Goal: Task Accomplishment & Management: Manage account settings

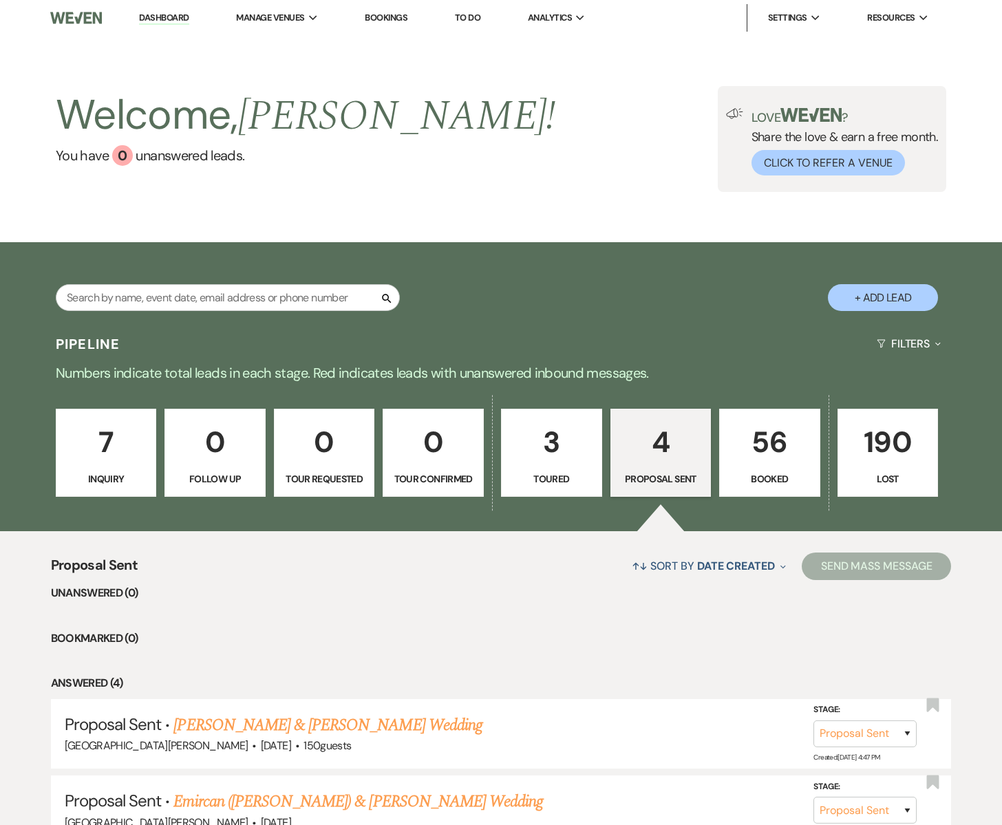
select select "6"
click at [783, 444] on p "56" at bounding box center [769, 442] width 83 height 46
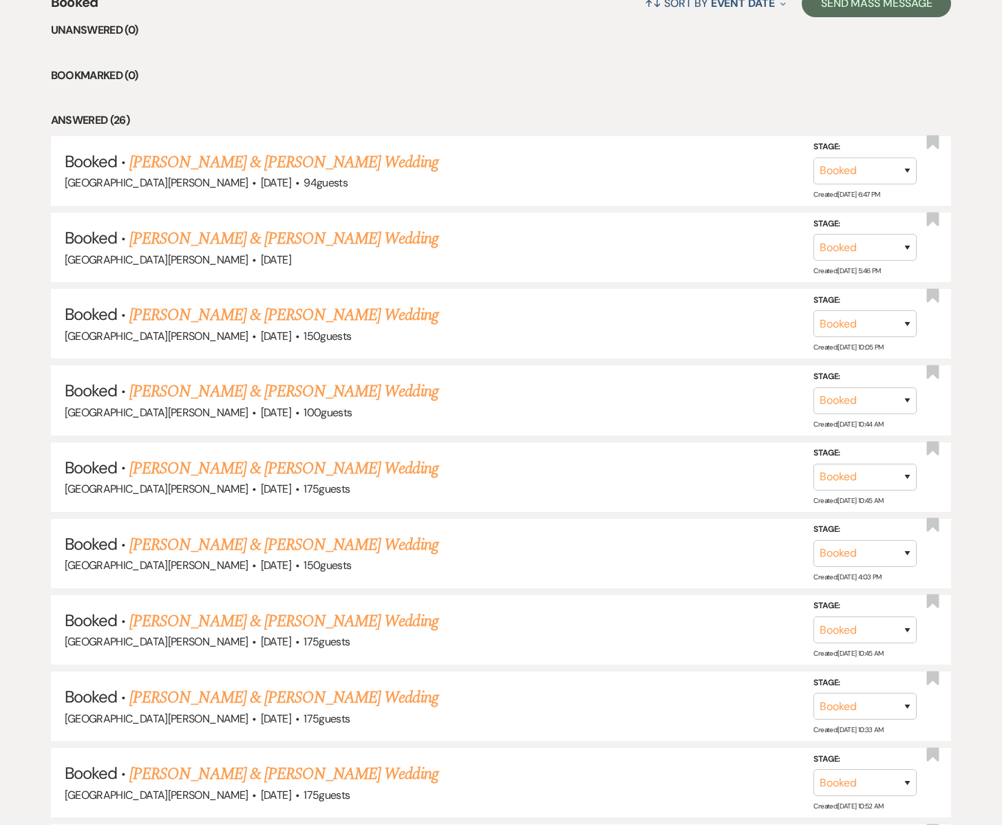
scroll to position [565, 0]
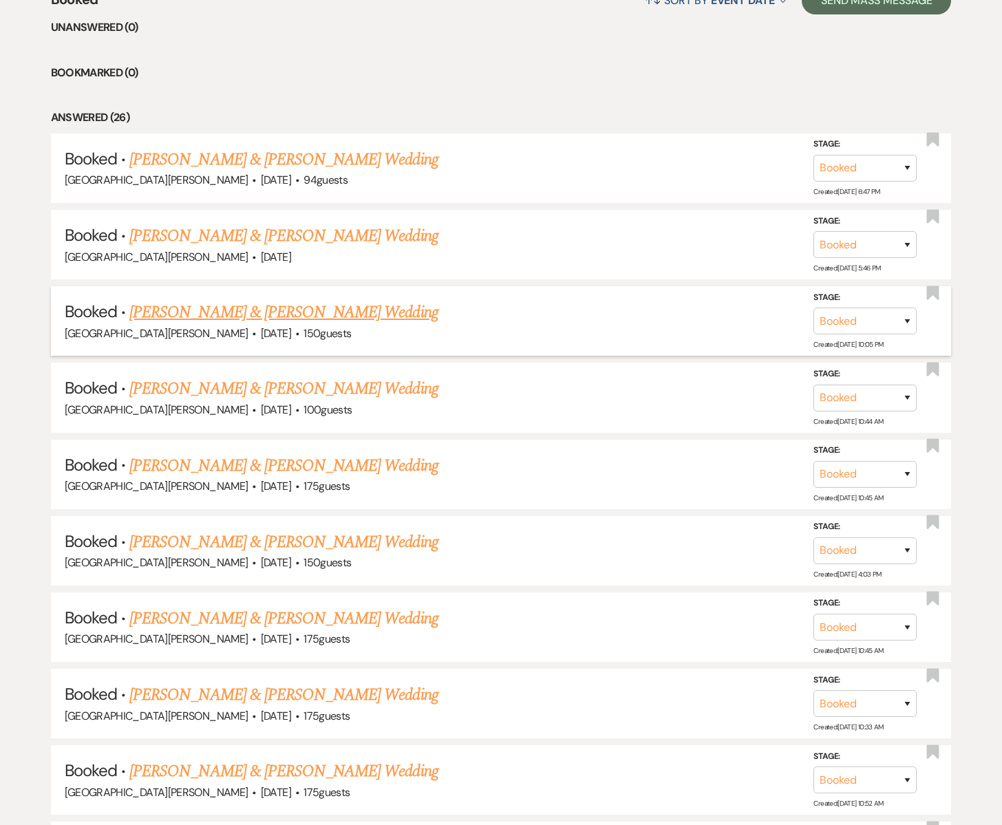
click at [292, 316] on link "[PERSON_NAME] & [PERSON_NAME] Wedding" at bounding box center [283, 312] width 308 height 25
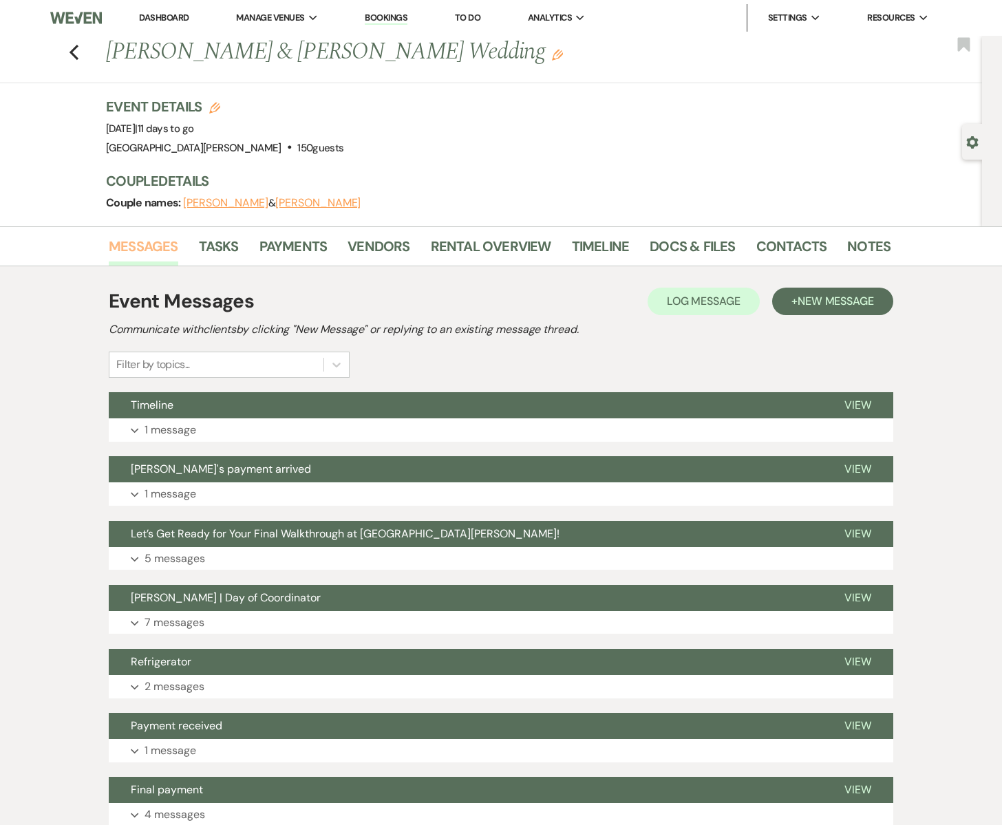
click at [155, 247] on link "Messages" at bounding box center [143, 250] width 69 height 30
click at [165, 250] on link "Messages" at bounding box center [143, 250] width 69 height 30
click at [215, 249] on link "Tasks" at bounding box center [219, 250] width 40 height 30
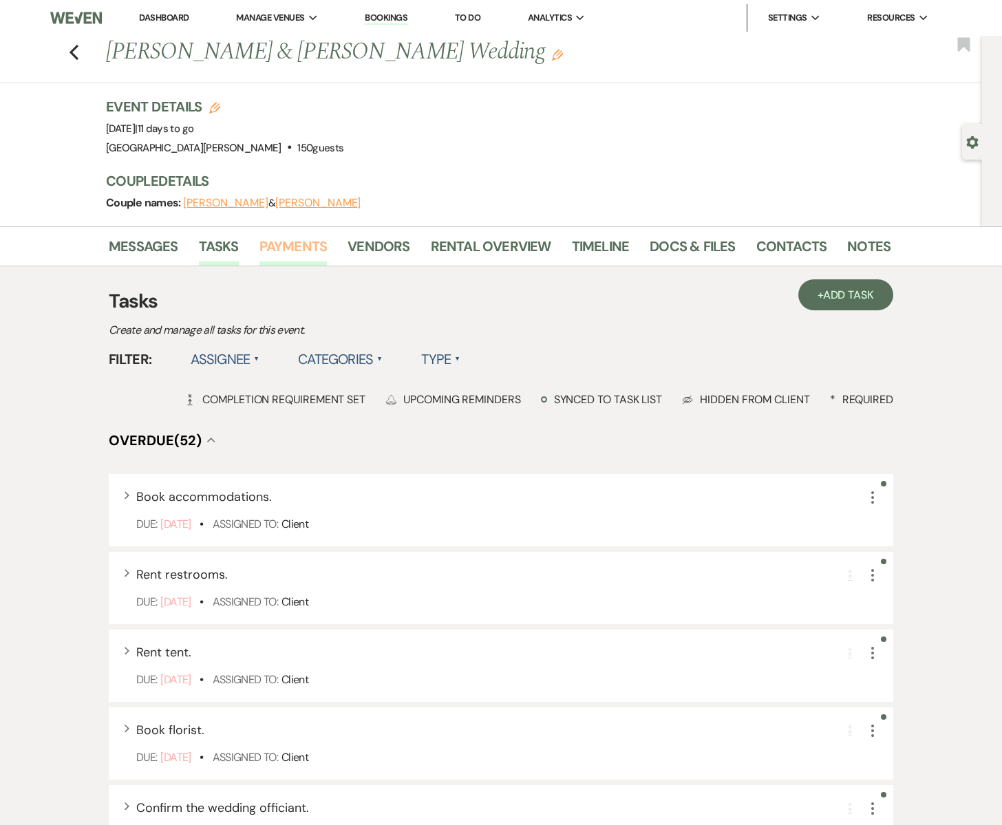
click at [301, 248] on link "Payments" at bounding box center [293, 250] width 68 height 30
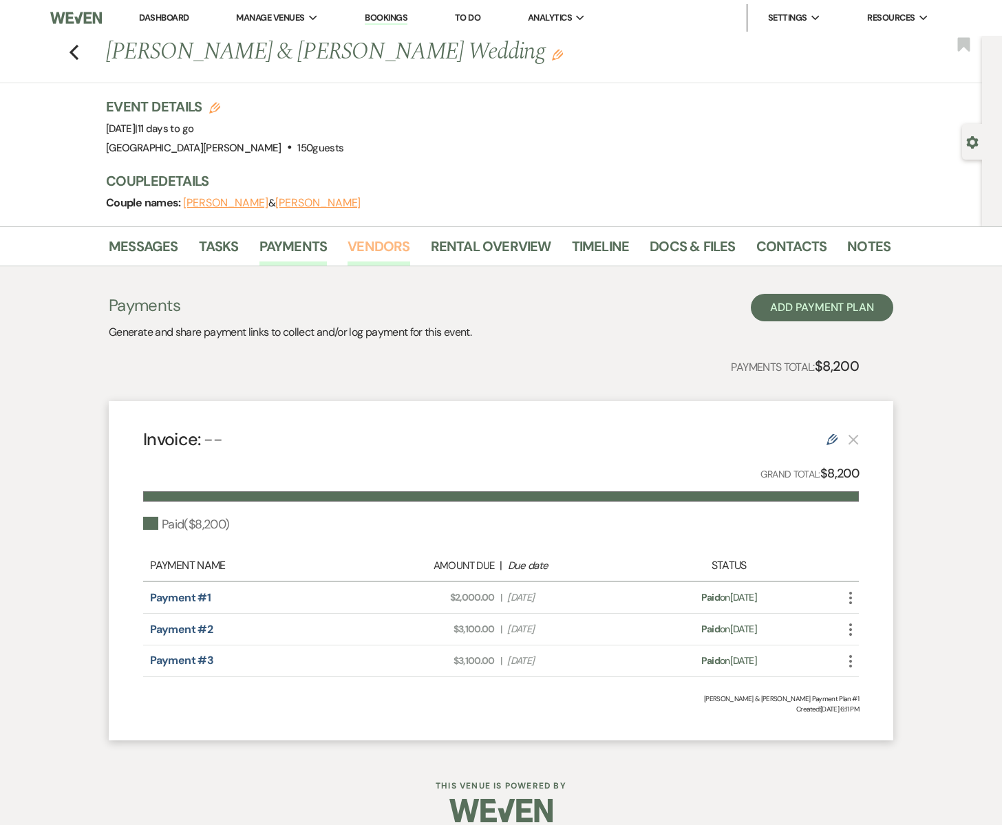
click at [363, 247] on link "Vendors" at bounding box center [378, 250] width 62 height 30
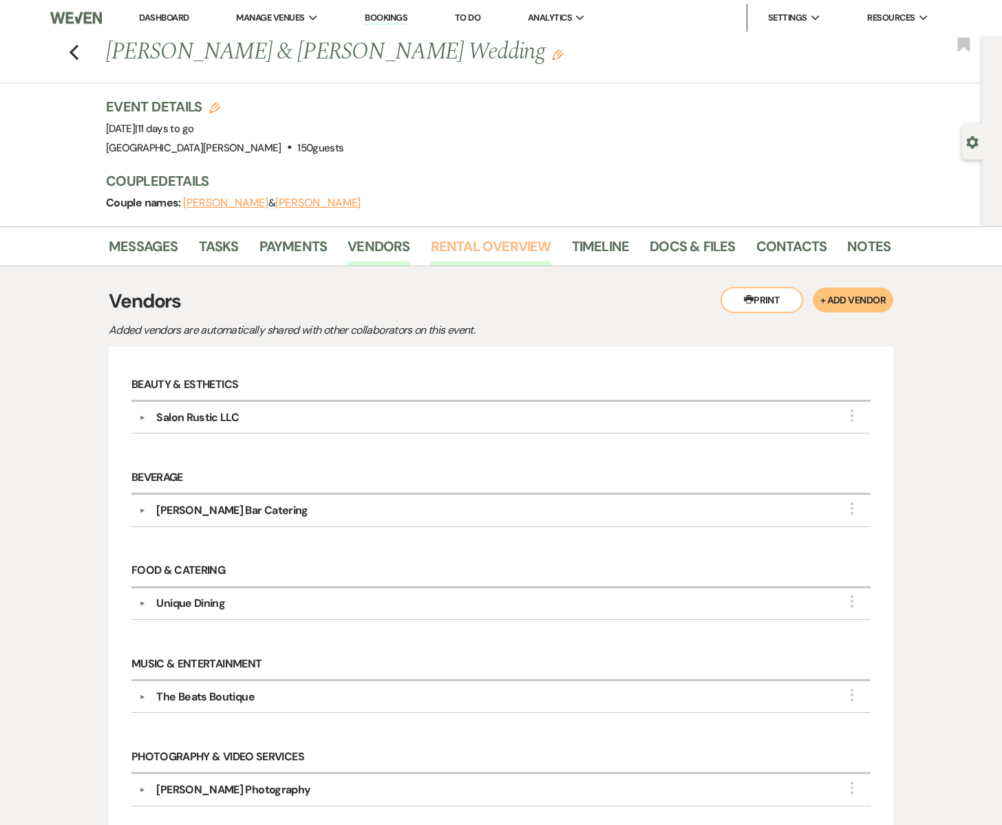
click at [458, 241] on link "Rental Overview" at bounding box center [491, 250] width 120 height 30
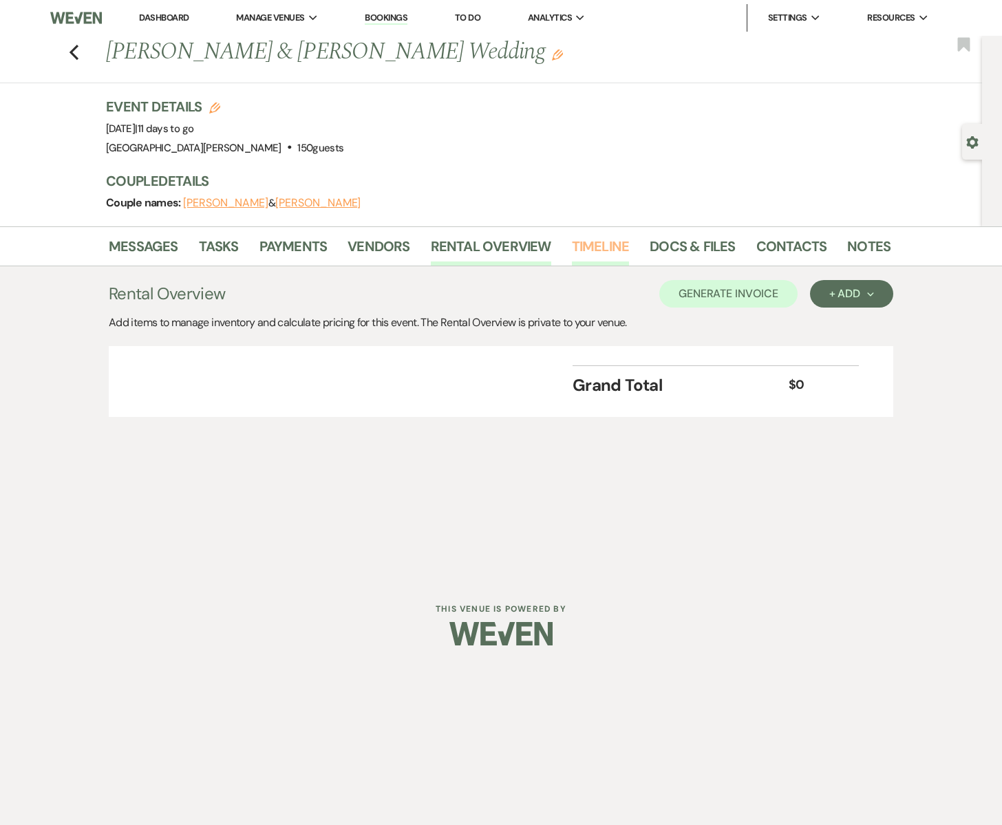
click at [581, 244] on link "Timeline" at bounding box center [601, 250] width 58 height 30
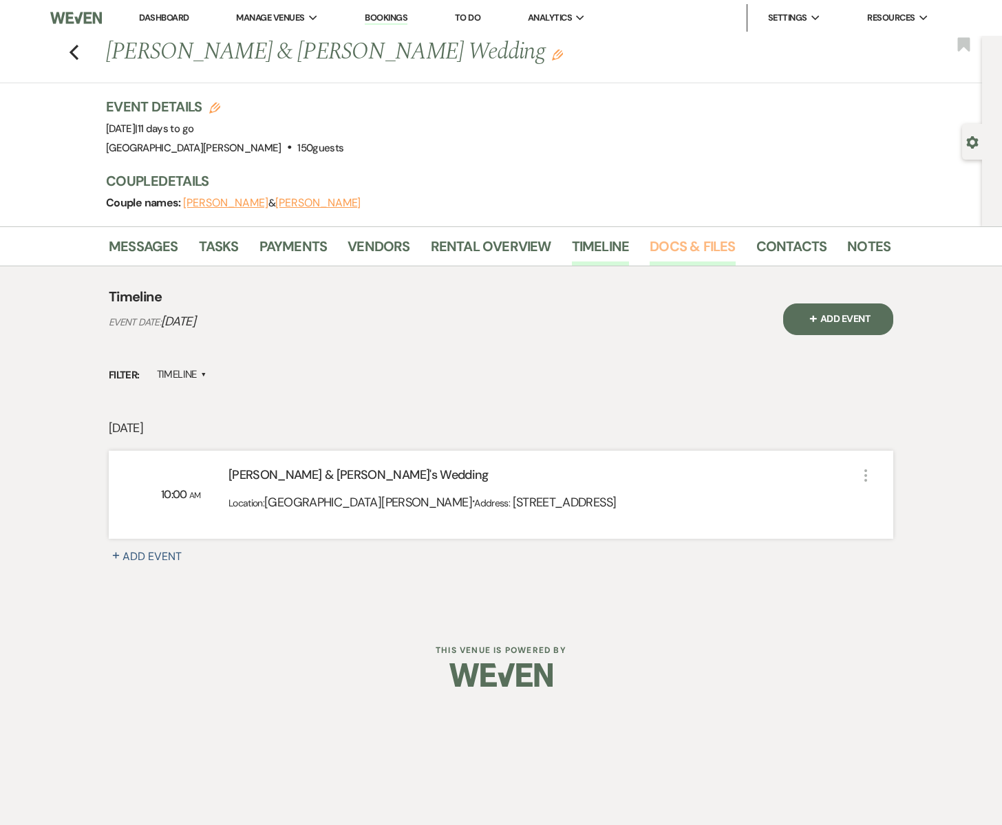
click at [663, 247] on link "Docs & Files" at bounding box center [691, 250] width 85 height 30
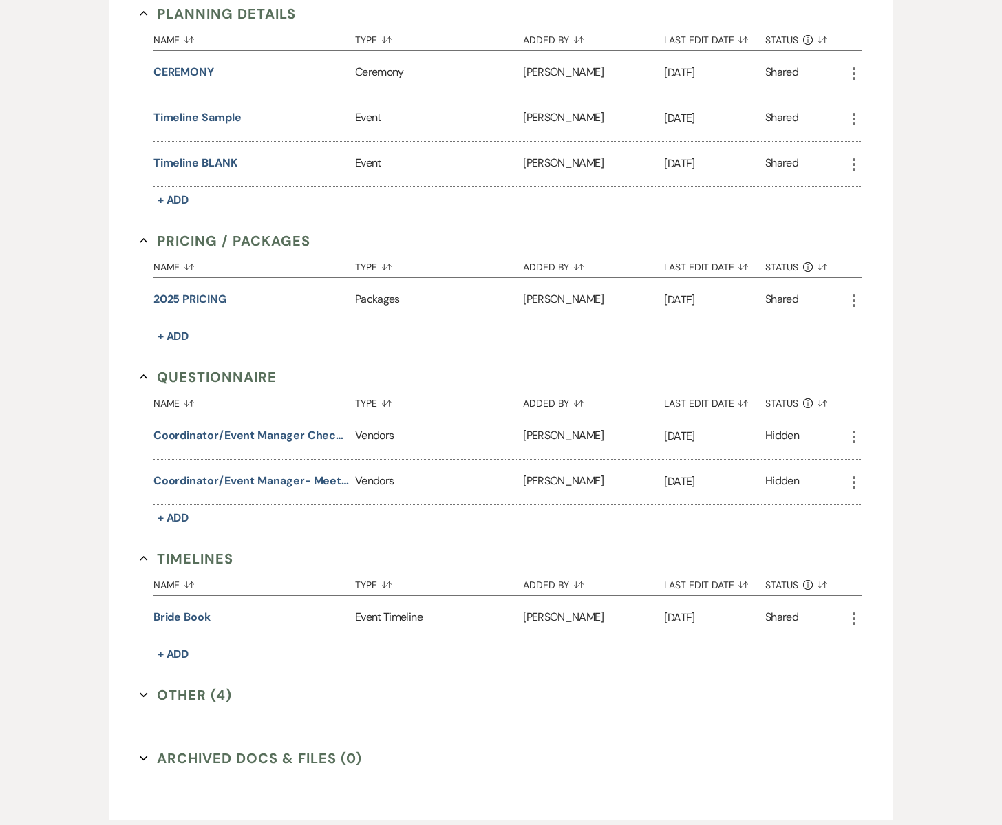
scroll to position [1543, 0]
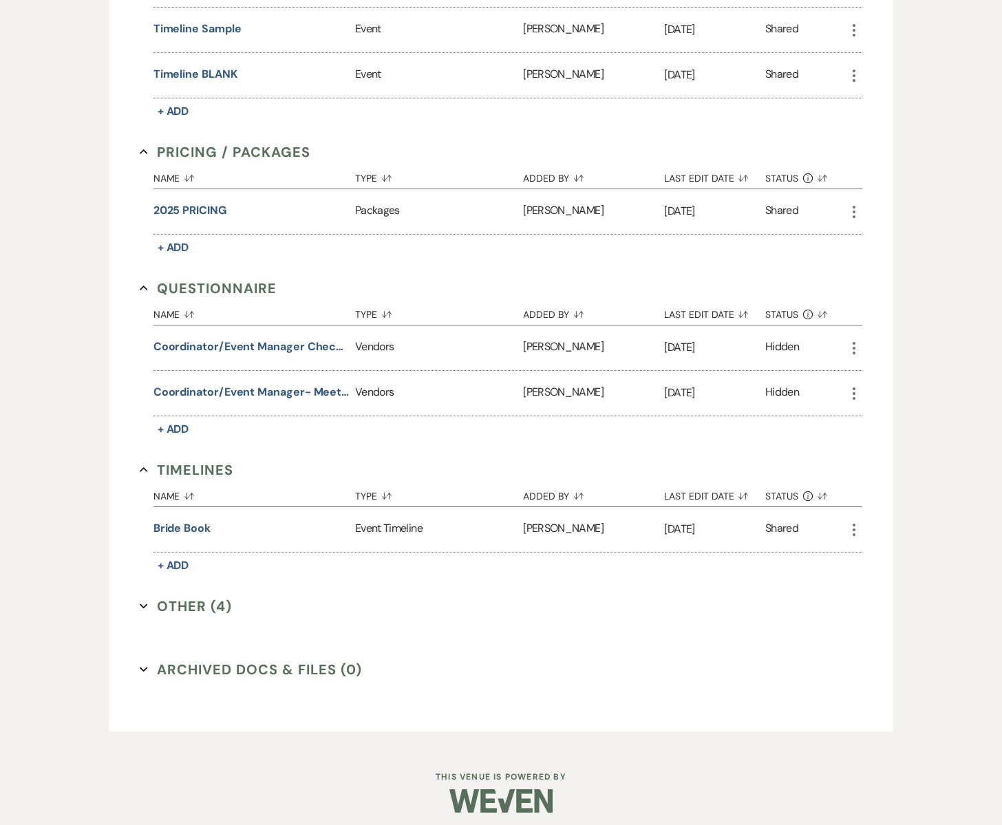
click at [193, 601] on button "Other (4) Expand" at bounding box center [186, 606] width 92 height 21
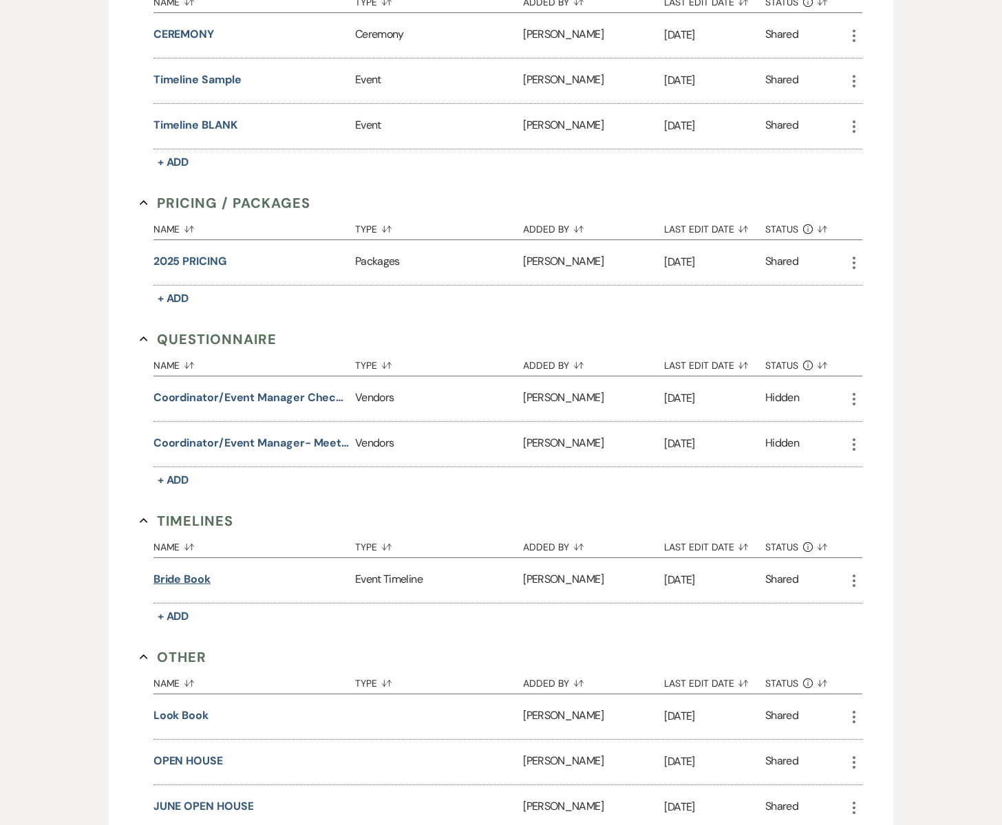
scroll to position [1490, 0]
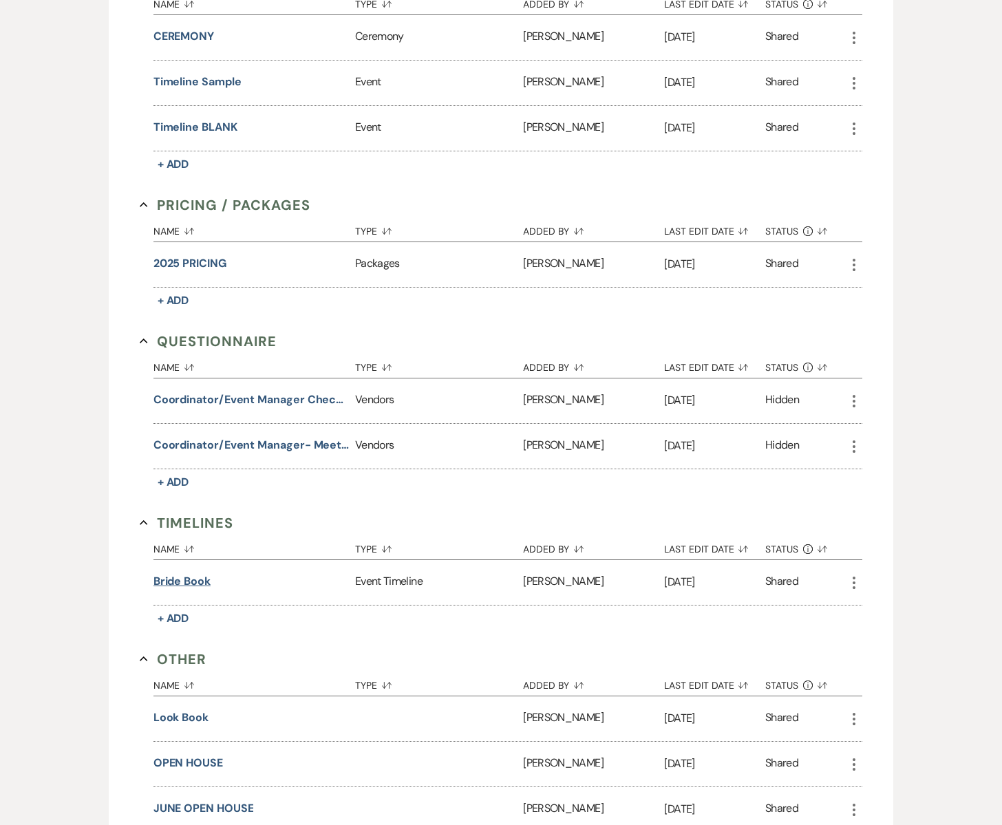
click at [189, 576] on button "Bride book" at bounding box center [181, 581] width 57 height 17
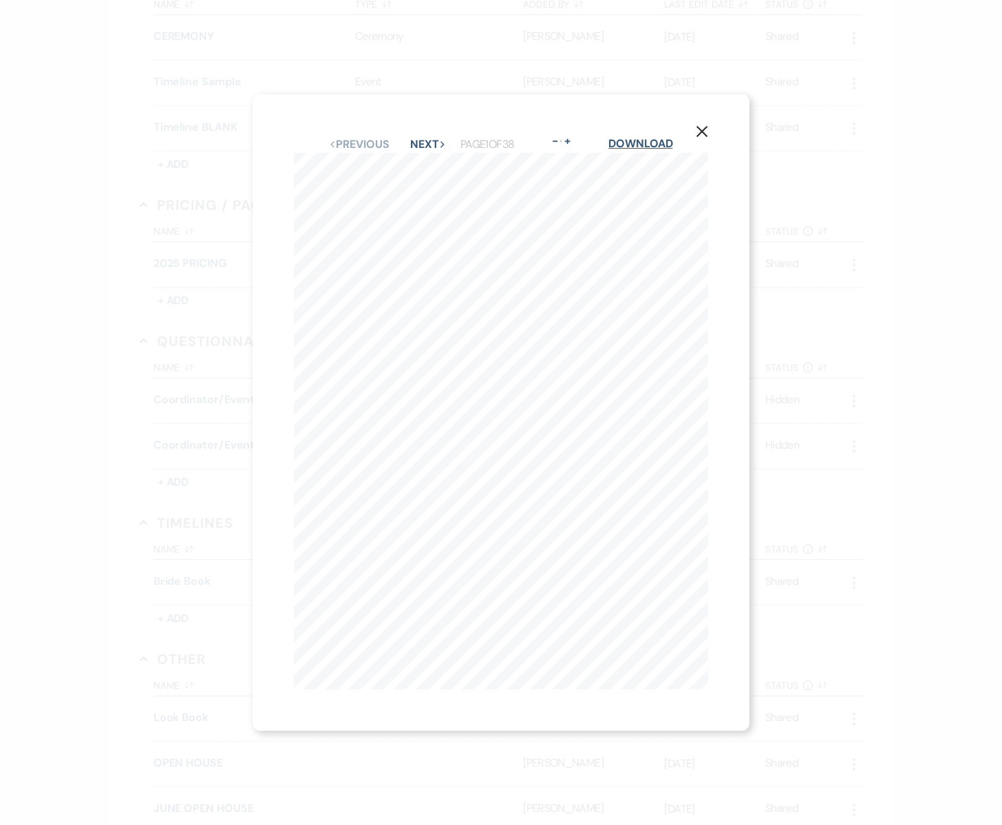
click at [642, 142] on link "Download" at bounding box center [640, 143] width 64 height 14
click at [645, 144] on link "Download" at bounding box center [640, 143] width 64 height 14
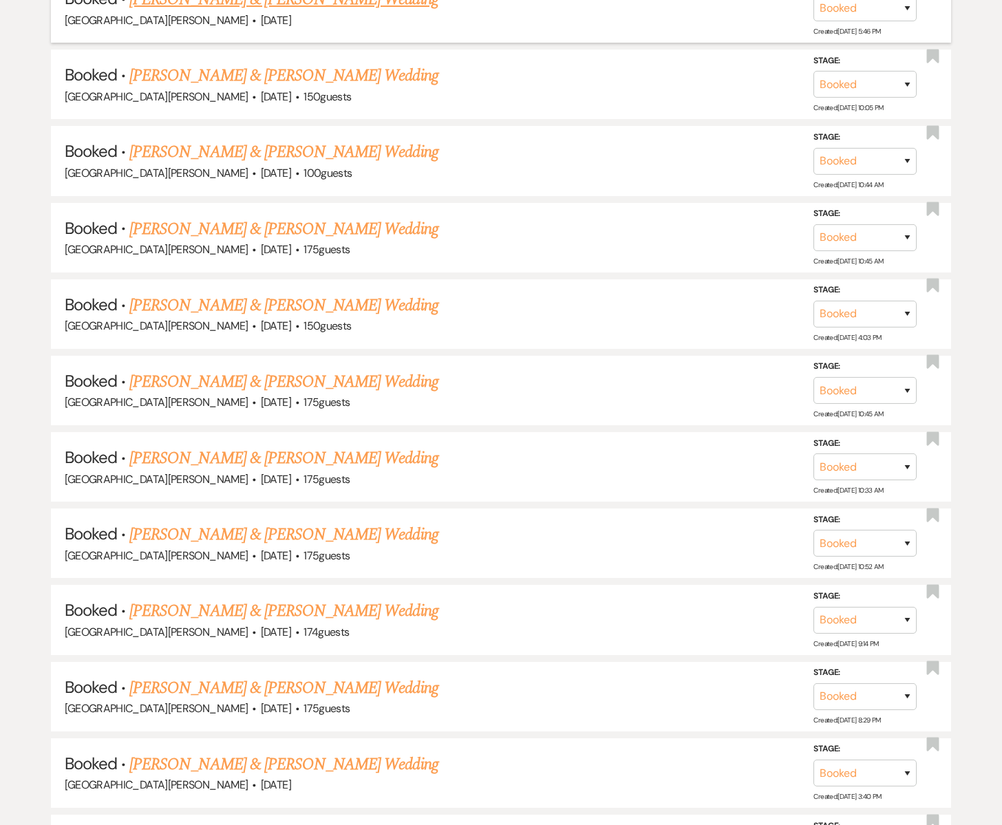
scroll to position [794, 0]
